Goal: Task Accomplishment & Management: Complete application form

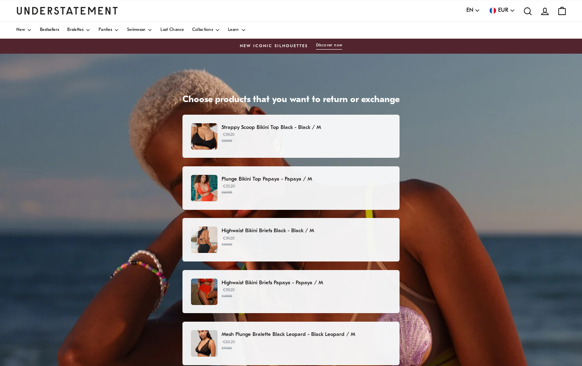
click at [226, 186] on p "€55.20 €69.00" at bounding box center [305, 190] width 169 height 12
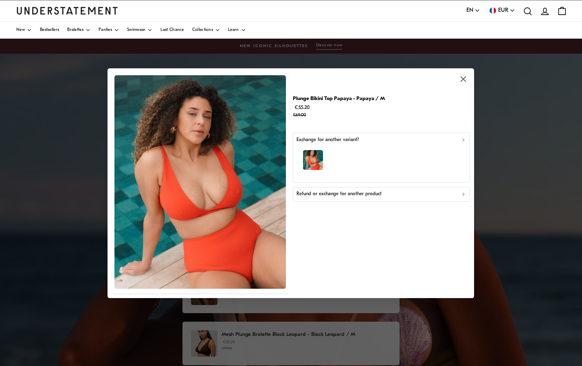
click at [465, 194] on icon "button" at bounding box center [463, 194] width 6 height 6
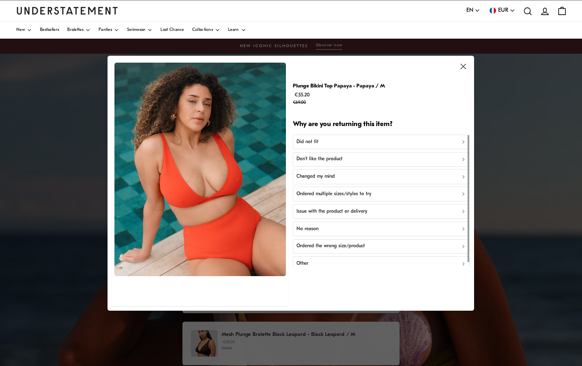
scroll to position [2, 0]
click at [461, 137] on icon "button" at bounding box center [463, 140] width 6 height 6
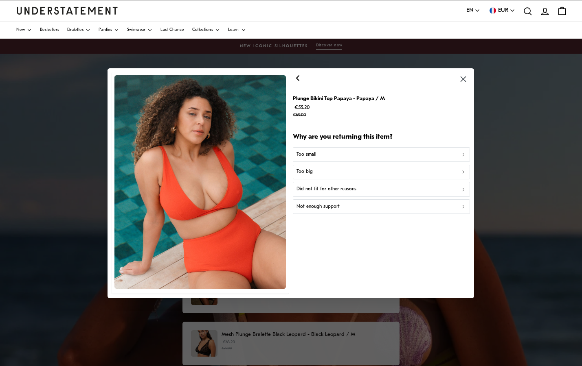
click at [462, 151] on div "Too small" at bounding box center [381, 155] width 170 height 8
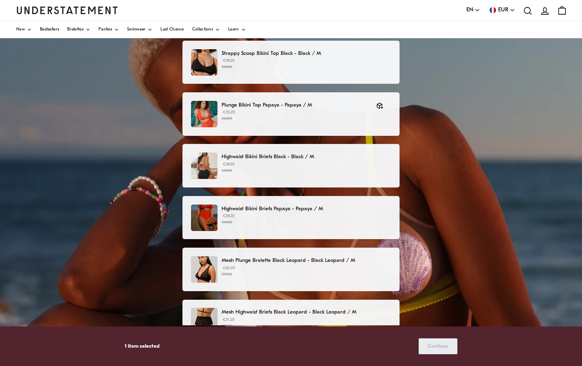
scroll to position [81, 0]
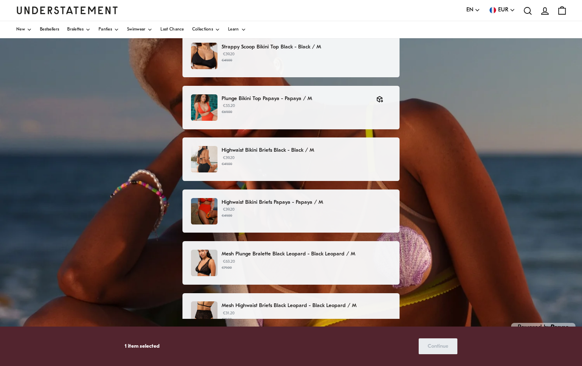
click at [284, 200] on p "Highwaist Bikini Briefs Papaya - Papaya / M" at bounding box center [305, 202] width 169 height 9
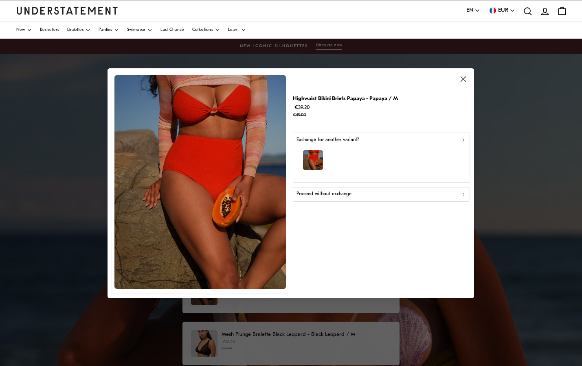
click at [463, 195] on icon "button" at bounding box center [464, 194] width 2 height 3
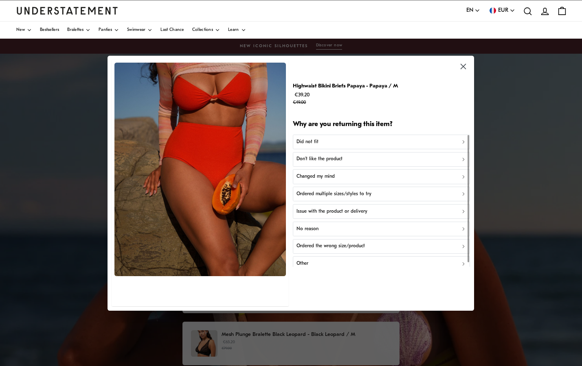
click at [463, 264] on icon "button" at bounding box center [464, 263] width 2 height 3
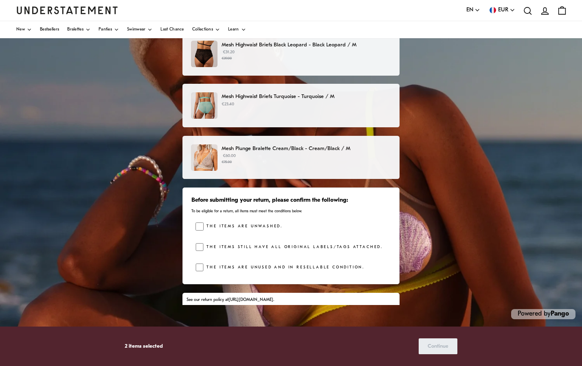
scroll to position [251, 0]
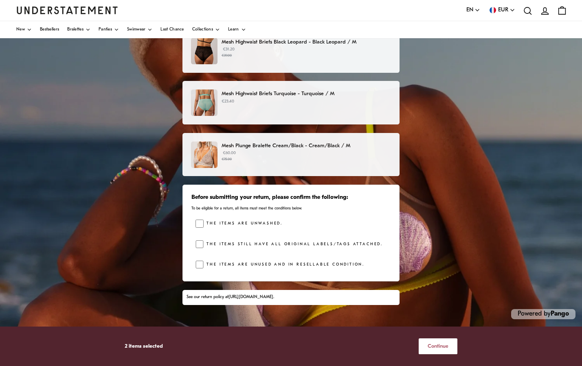
click at [435, 345] on span "Continue" at bounding box center [437, 346] width 21 height 15
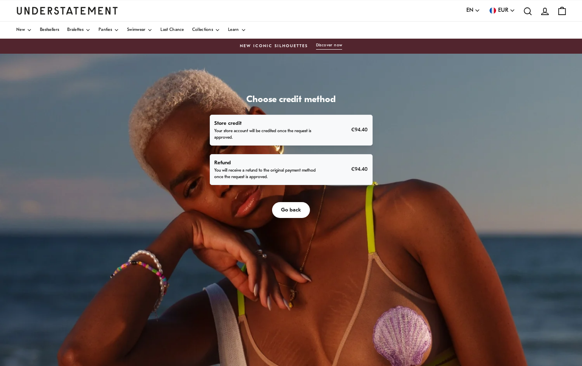
click at [229, 168] on p "You will receive a refund to the original payment method once the request is ap…" at bounding box center [265, 174] width 103 height 13
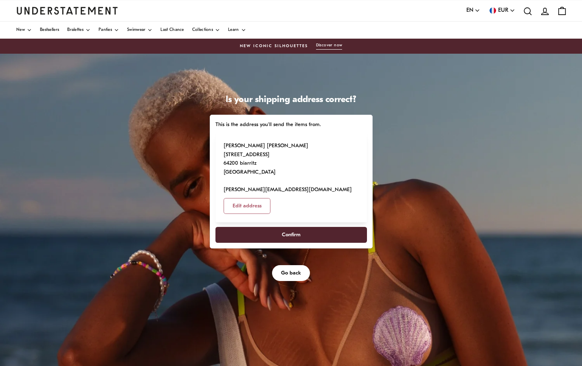
click at [295, 227] on span "Confirm" at bounding box center [291, 234] width 19 height 15
select select "**"
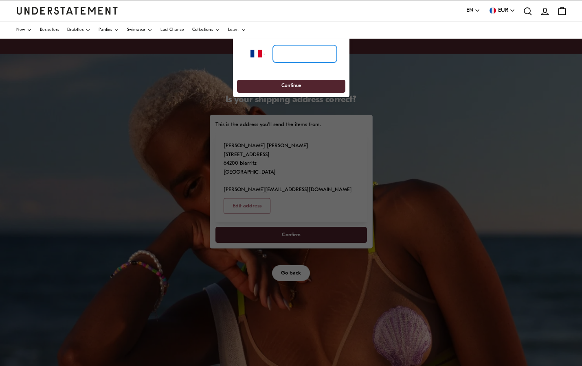
drag, startPoint x: 279, startPoint y: 51, endPoint x: 299, endPoint y: 55, distance: 20.2
click at [279, 51] on input "tel" at bounding box center [304, 54] width 64 height 18
type input "**********"
click at [299, 86] on span "Continue" at bounding box center [291, 86] width 20 height 13
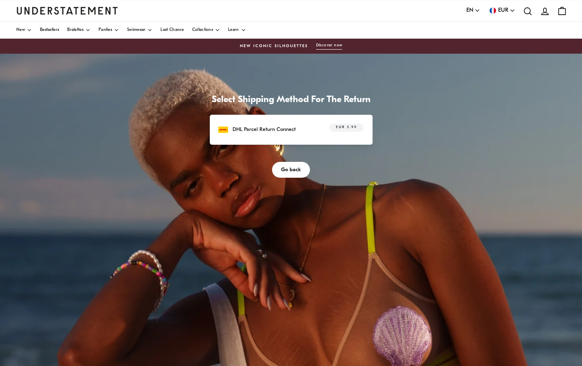
click at [275, 131] on p "DHL Parcel Return Connect" at bounding box center [263, 129] width 63 height 9
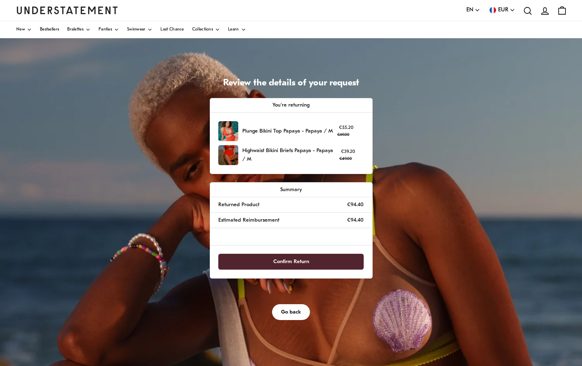
scroll to position [25, 0]
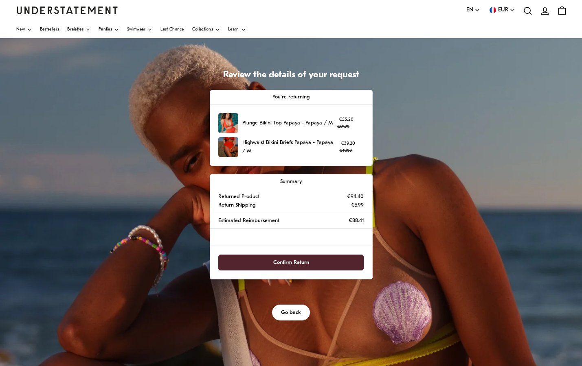
click at [290, 260] on span "Confirm Return" at bounding box center [291, 262] width 36 height 15
